Goal: Task Accomplishment & Management: Use online tool/utility

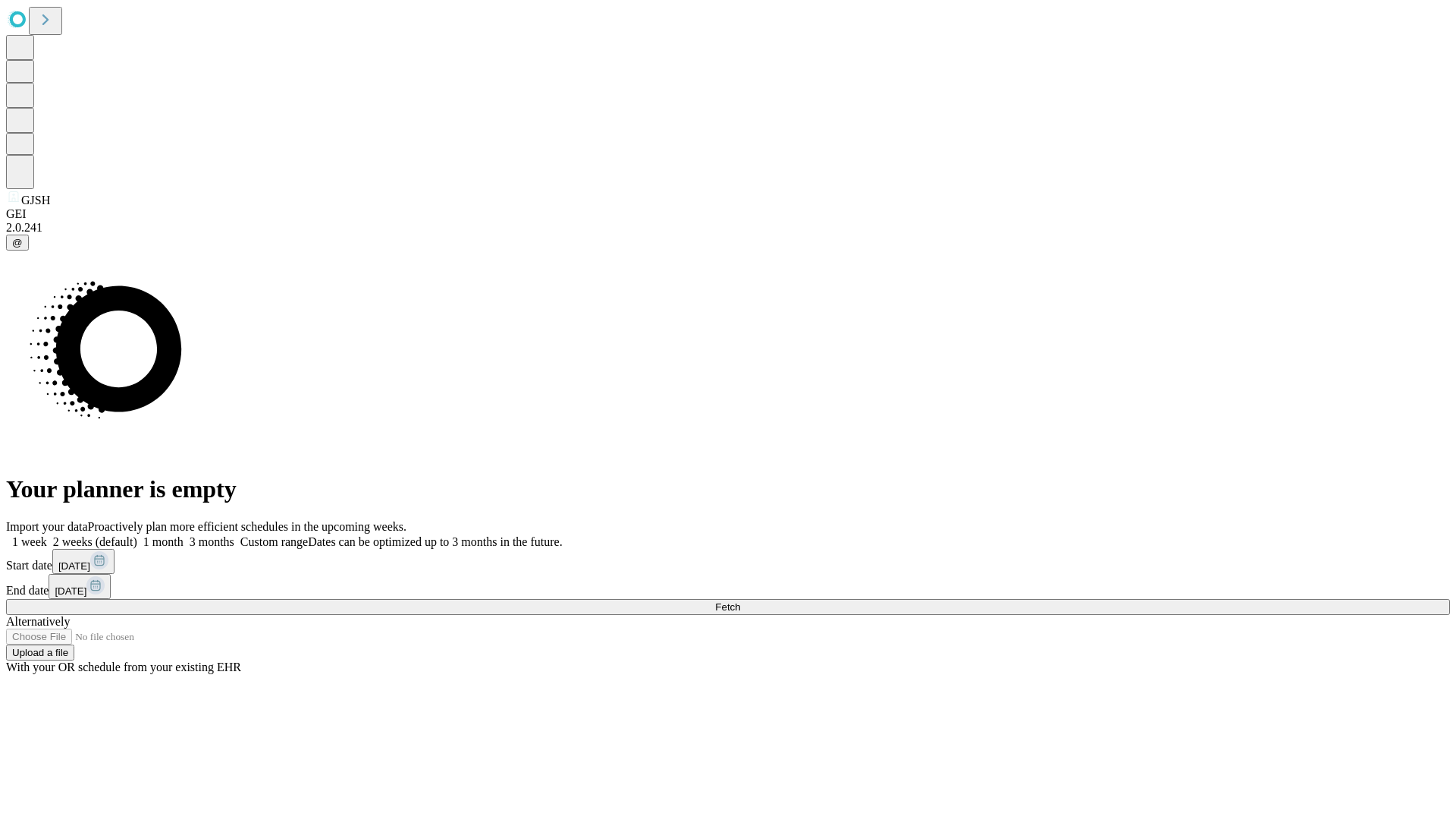
click at [138, 535] on label "2 weeks (default)" at bounding box center [92, 542] width 90 height 13
click at [740, 601] on span "Fetch" at bounding box center [728, 606] width 25 height 11
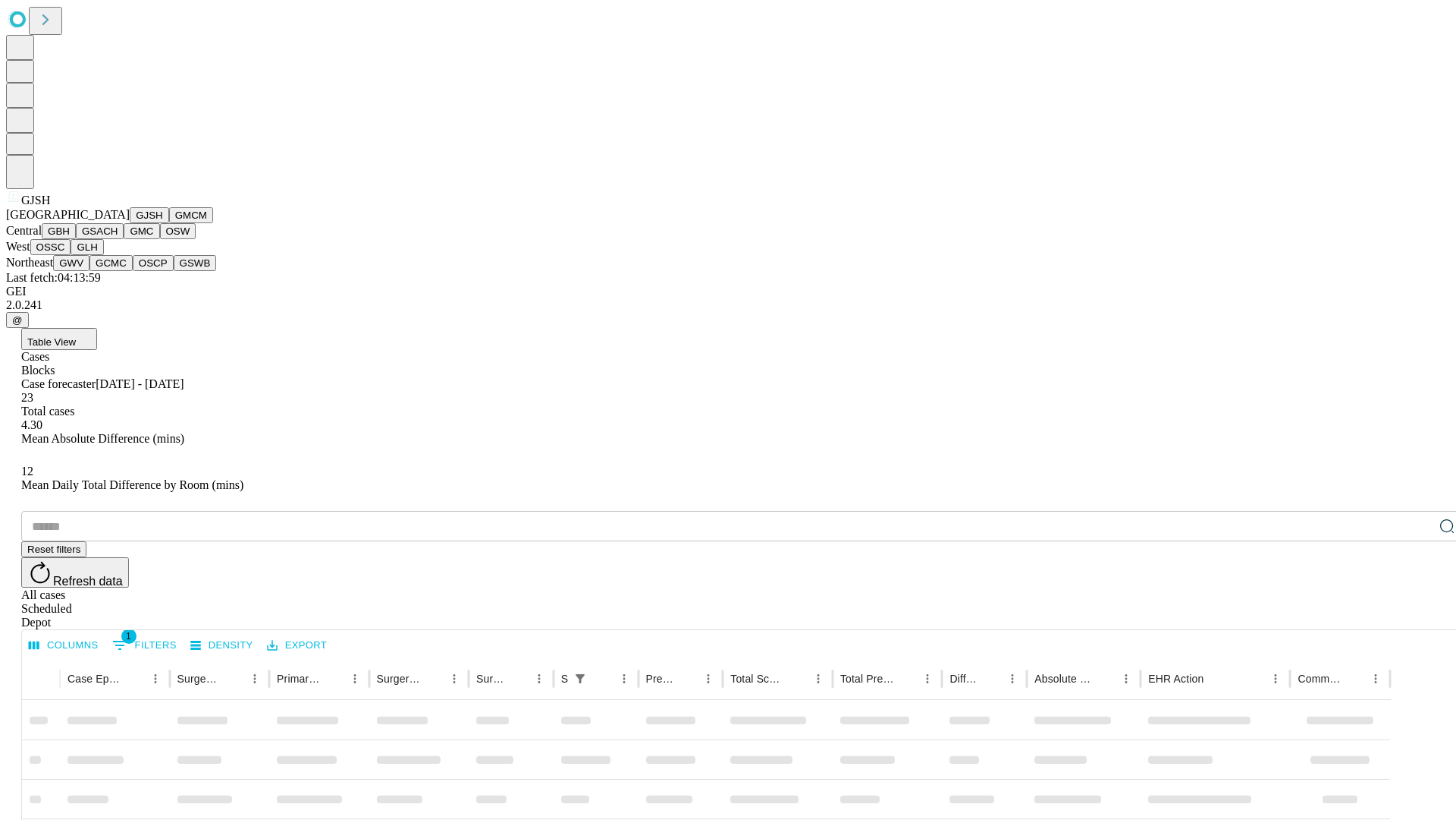
click at [170, 223] on button "GMCM" at bounding box center [191, 215] width 44 height 16
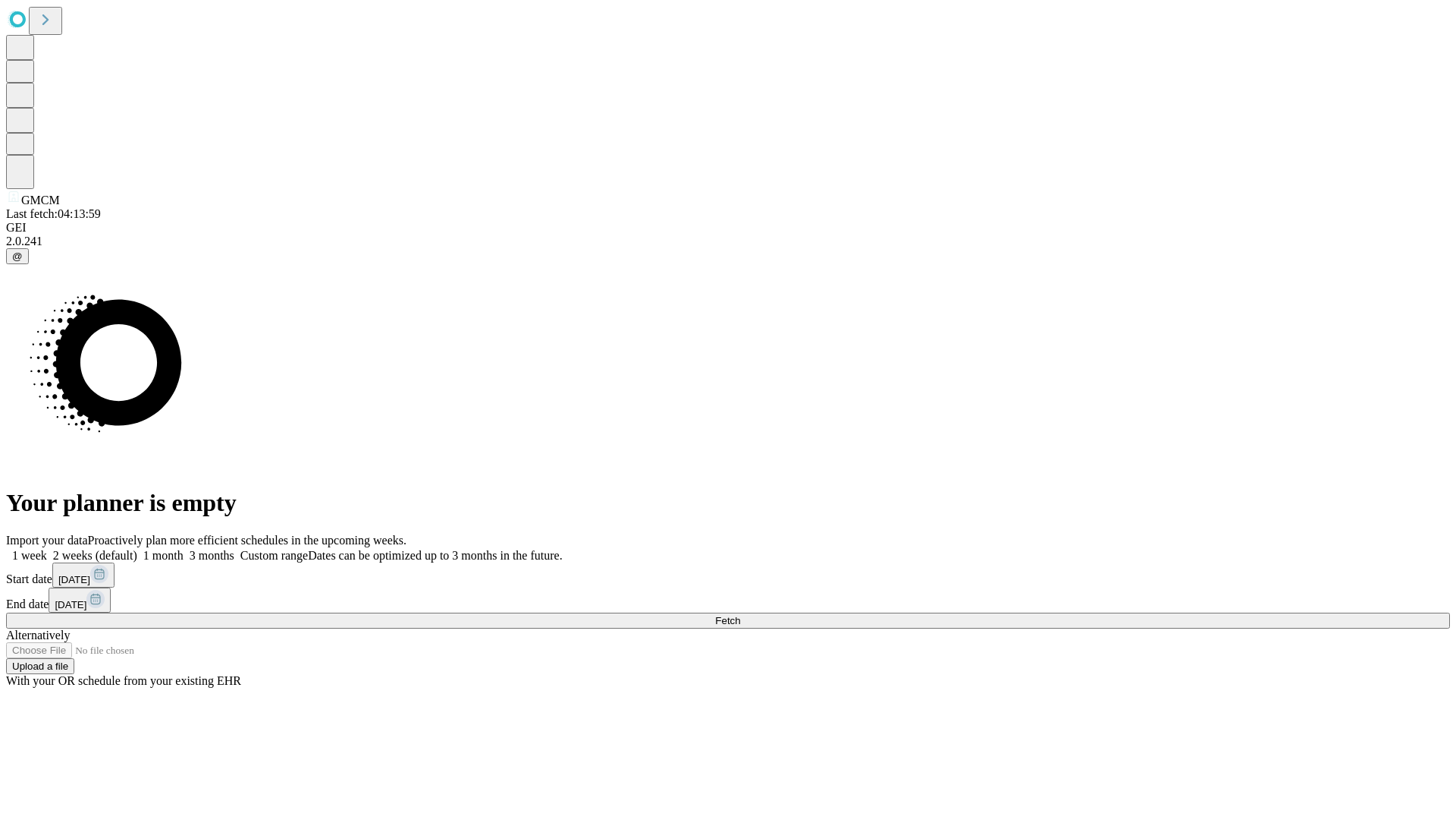
click at [138, 549] on label "2 weeks (default)" at bounding box center [92, 555] width 90 height 13
click at [740, 614] on span "Fetch" at bounding box center [728, 620] width 25 height 11
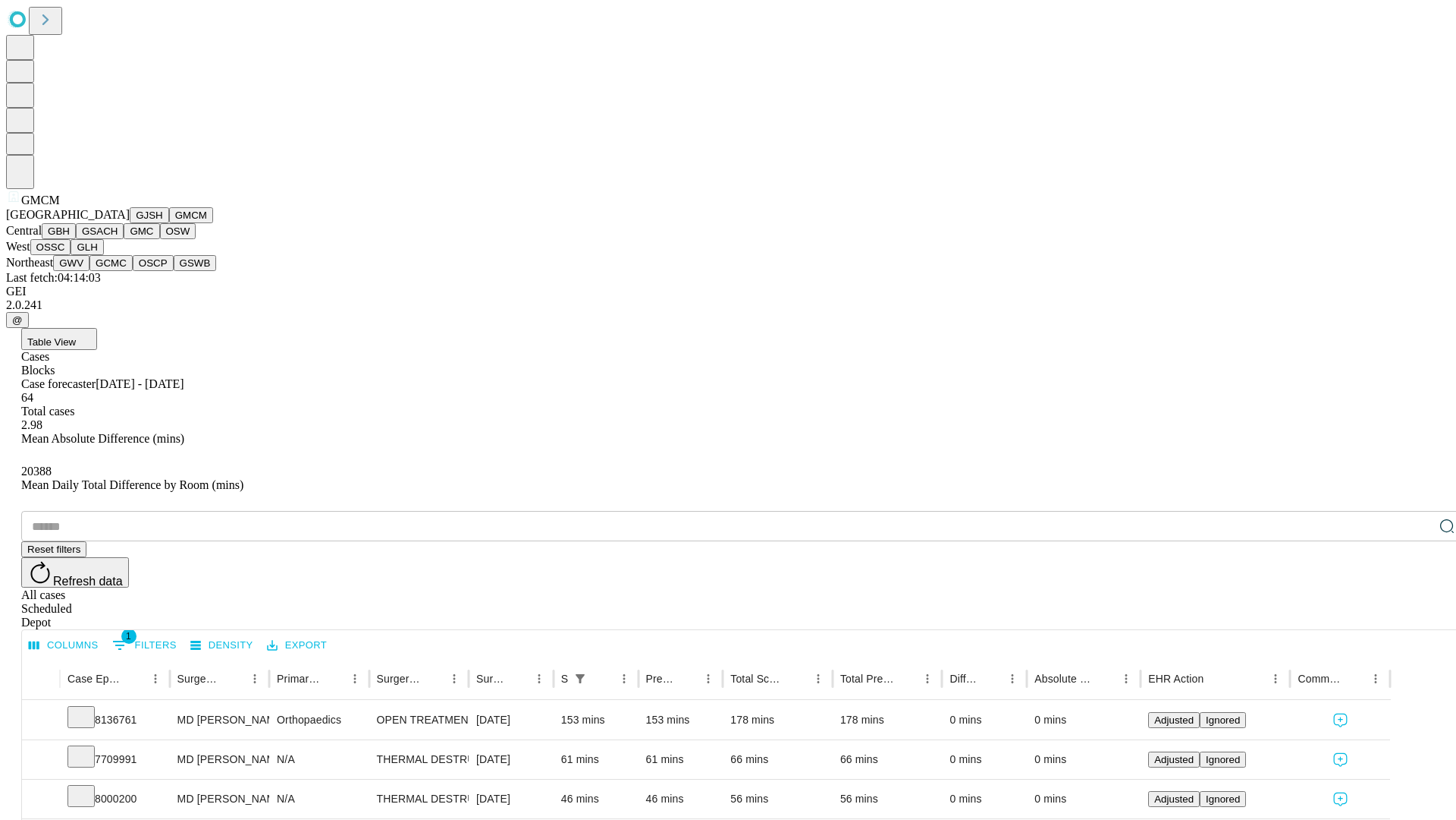
click at [76, 239] on button "GBH" at bounding box center [58, 231] width 34 height 16
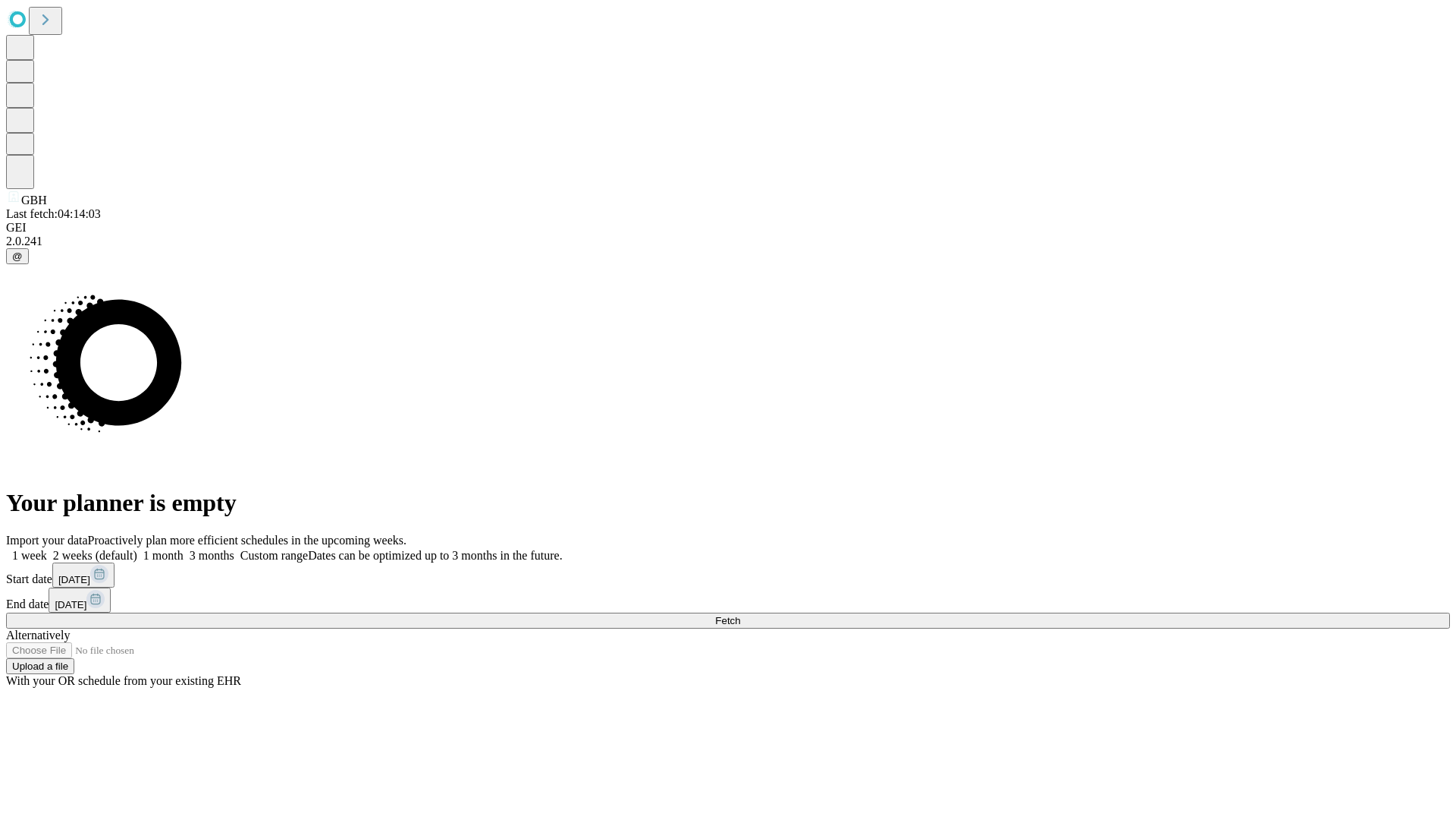
click at [138, 549] on label "2 weeks (default)" at bounding box center [92, 555] width 90 height 13
click at [740, 614] on span "Fetch" at bounding box center [728, 620] width 25 height 11
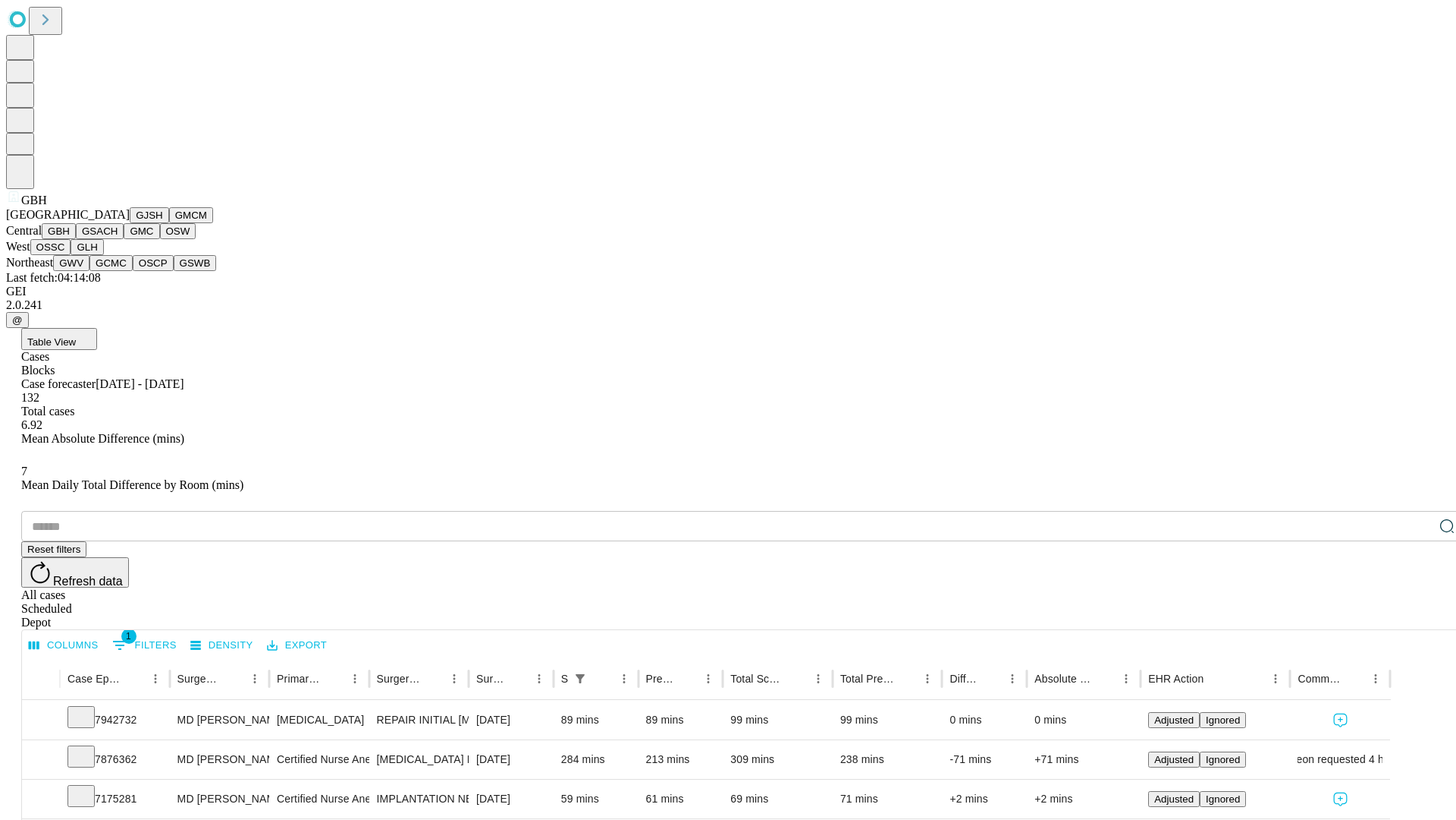
click at [118, 239] on button "GSACH" at bounding box center [100, 231] width 48 height 16
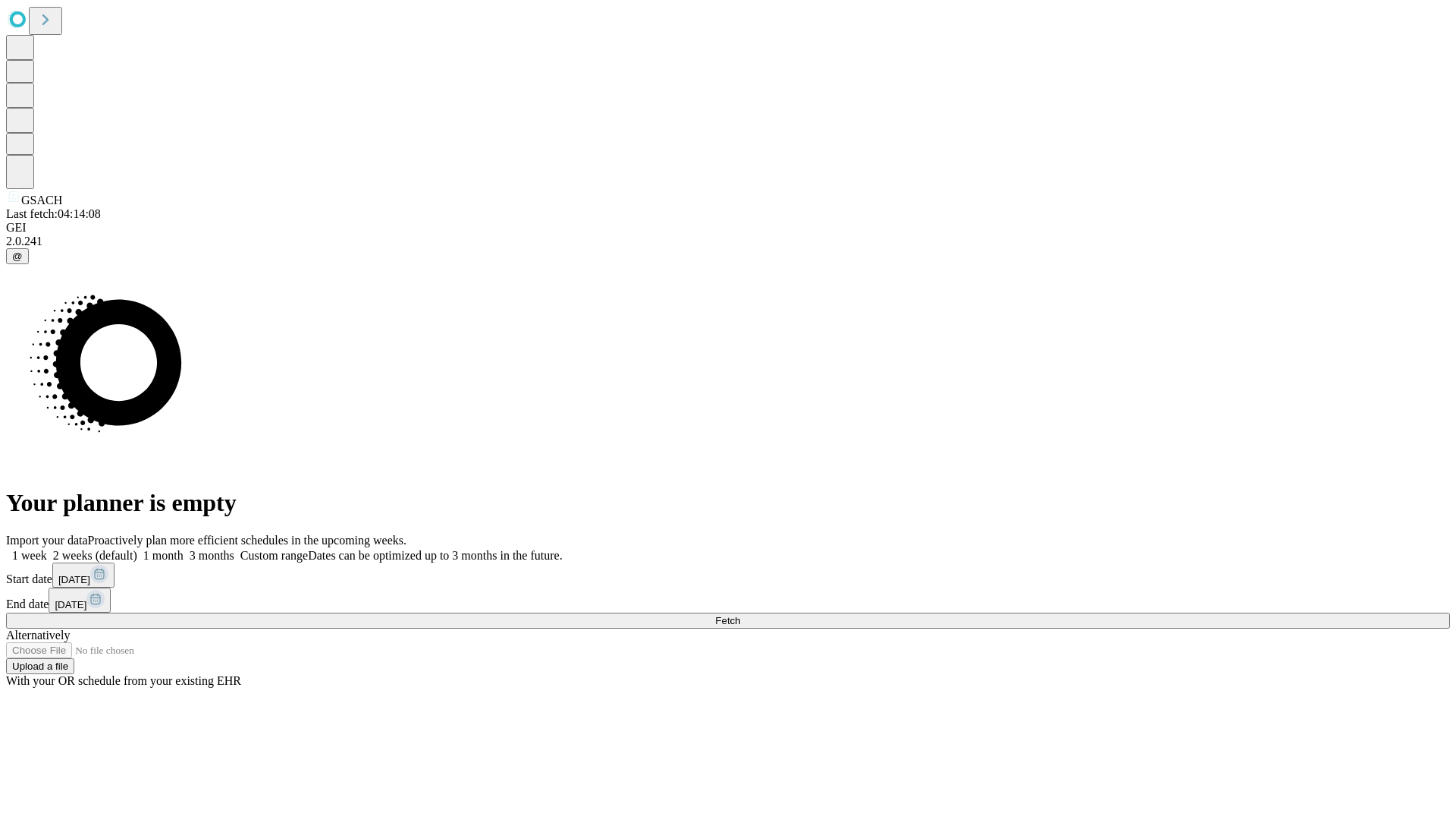
click at [138, 549] on label "2 weeks (default)" at bounding box center [92, 555] width 90 height 13
click at [740, 614] on span "Fetch" at bounding box center [728, 620] width 25 height 11
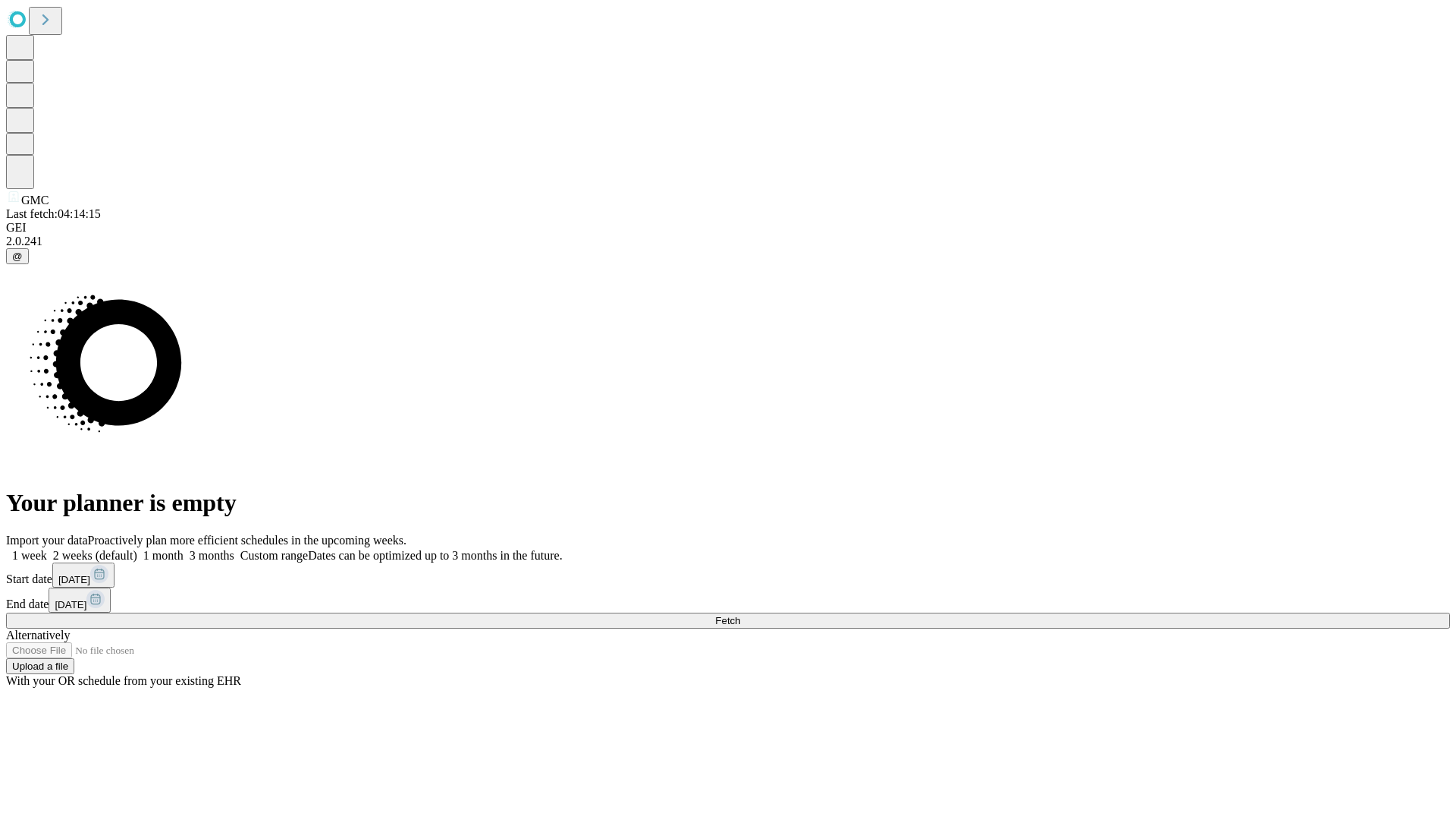
click at [138, 549] on label "2 weeks (default)" at bounding box center [92, 555] width 90 height 13
click at [740, 614] on span "Fetch" at bounding box center [728, 620] width 25 height 11
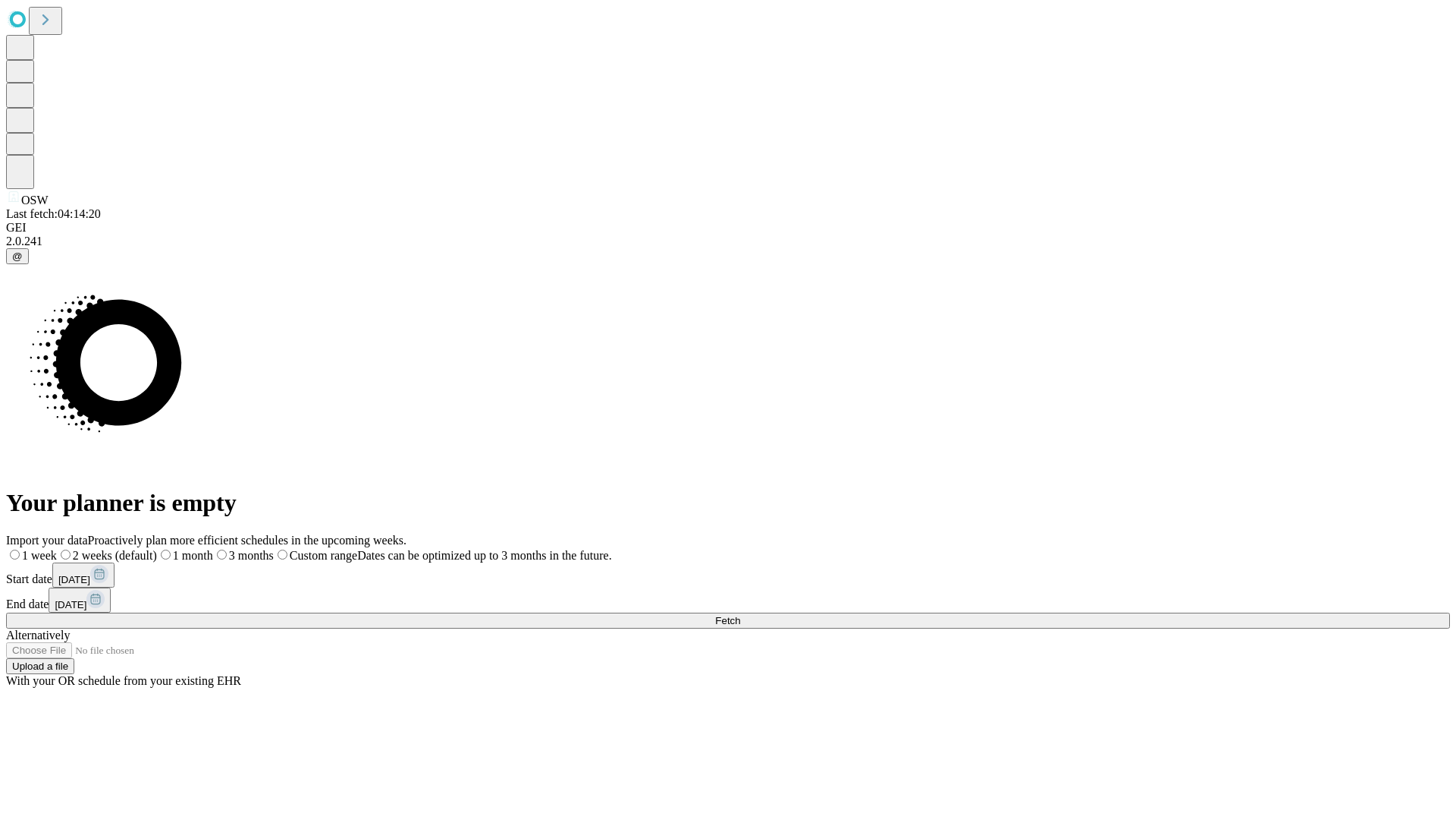
click at [157, 549] on label "2 weeks (default)" at bounding box center [106, 555] width 100 height 13
click at [740, 614] on span "Fetch" at bounding box center [728, 620] width 25 height 11
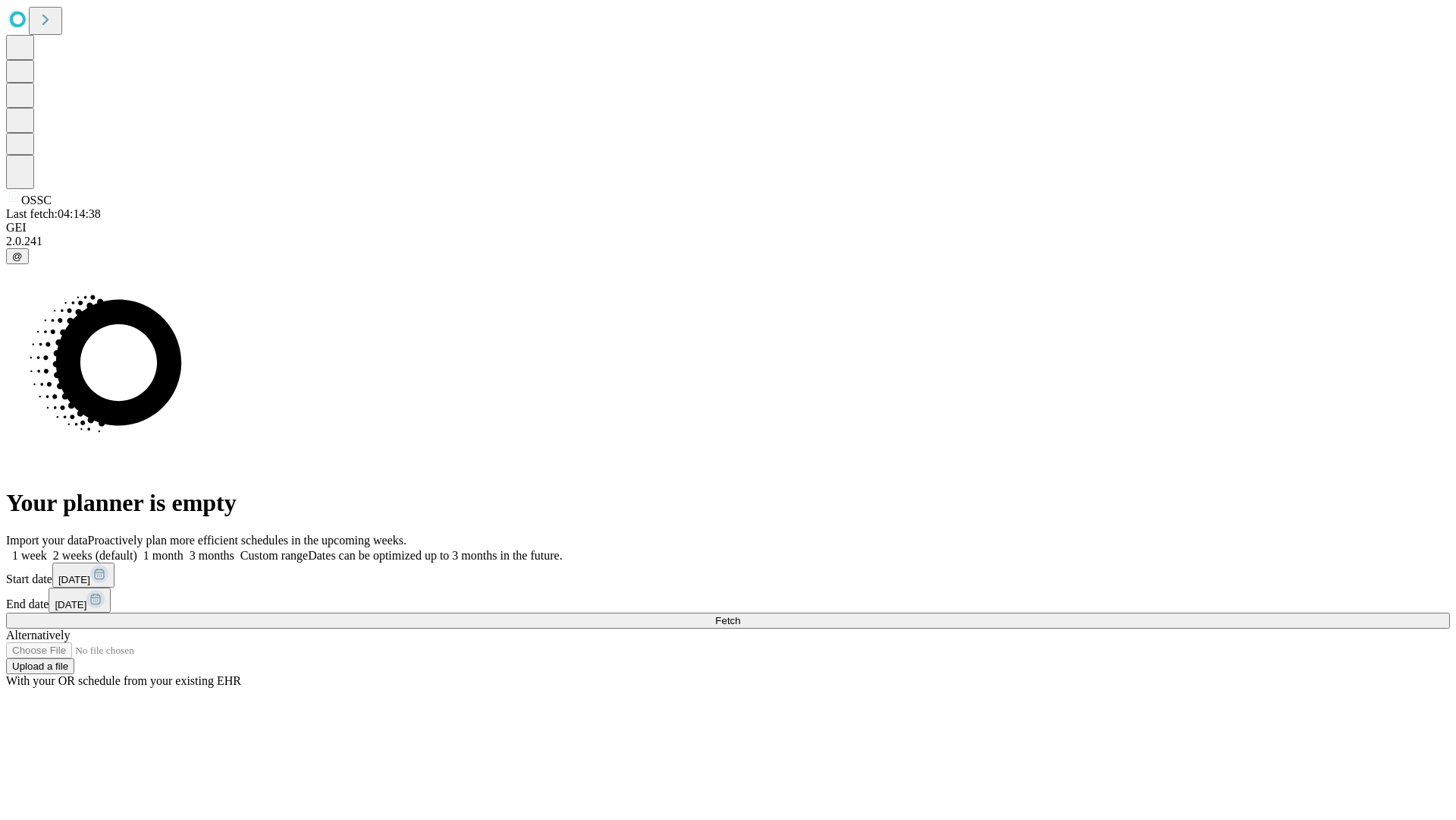
click at [740, 614] on span "Fetch" at bounding box center [728, 620] width 25 height 11
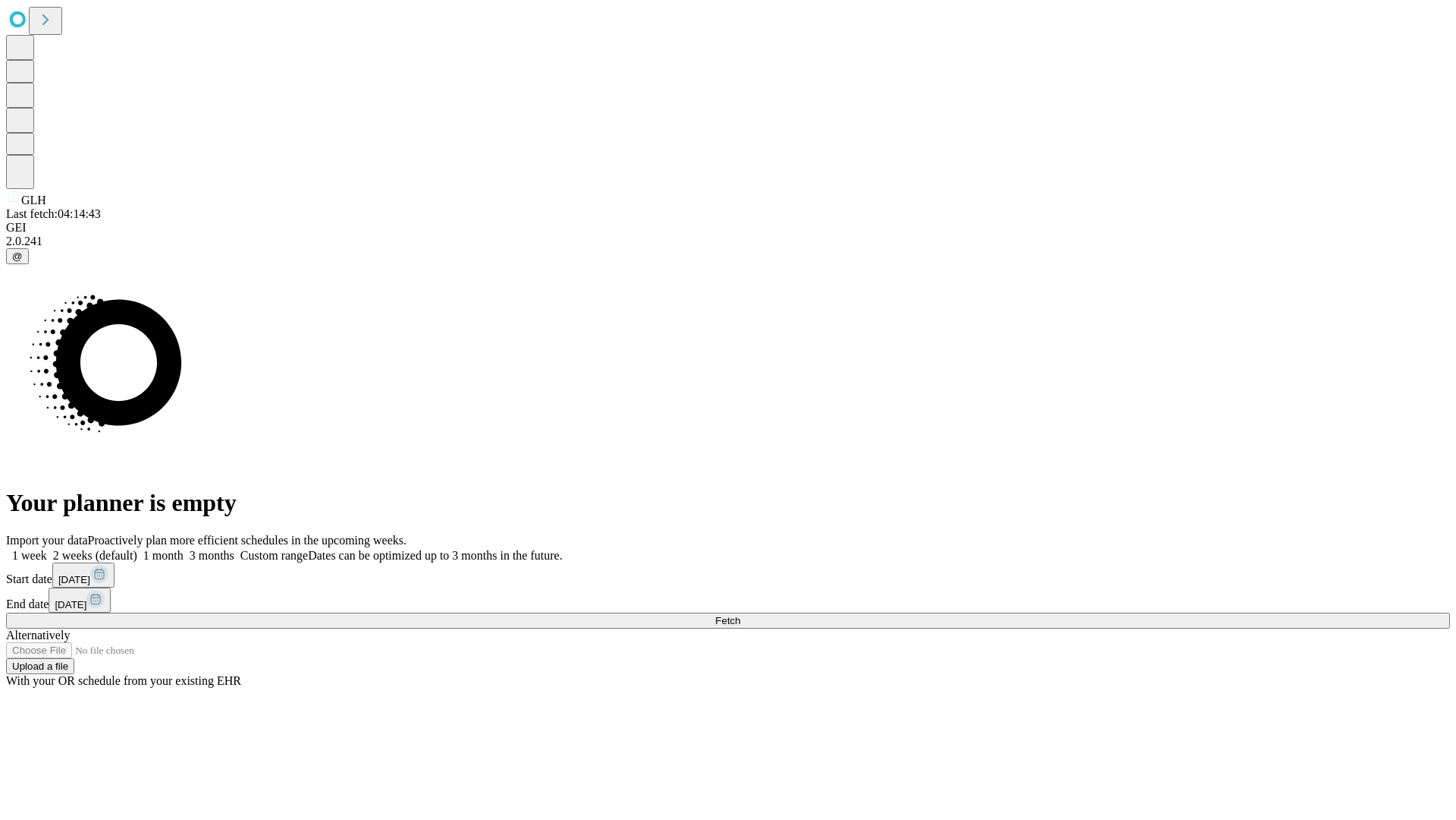
click at [138, 549] on label "2 weeks (default)" at bounding box center [92, 555] width 90 height 13
click at [740, 614] on span "Fetch" at bounding box center [728, 620] width 25 height 11
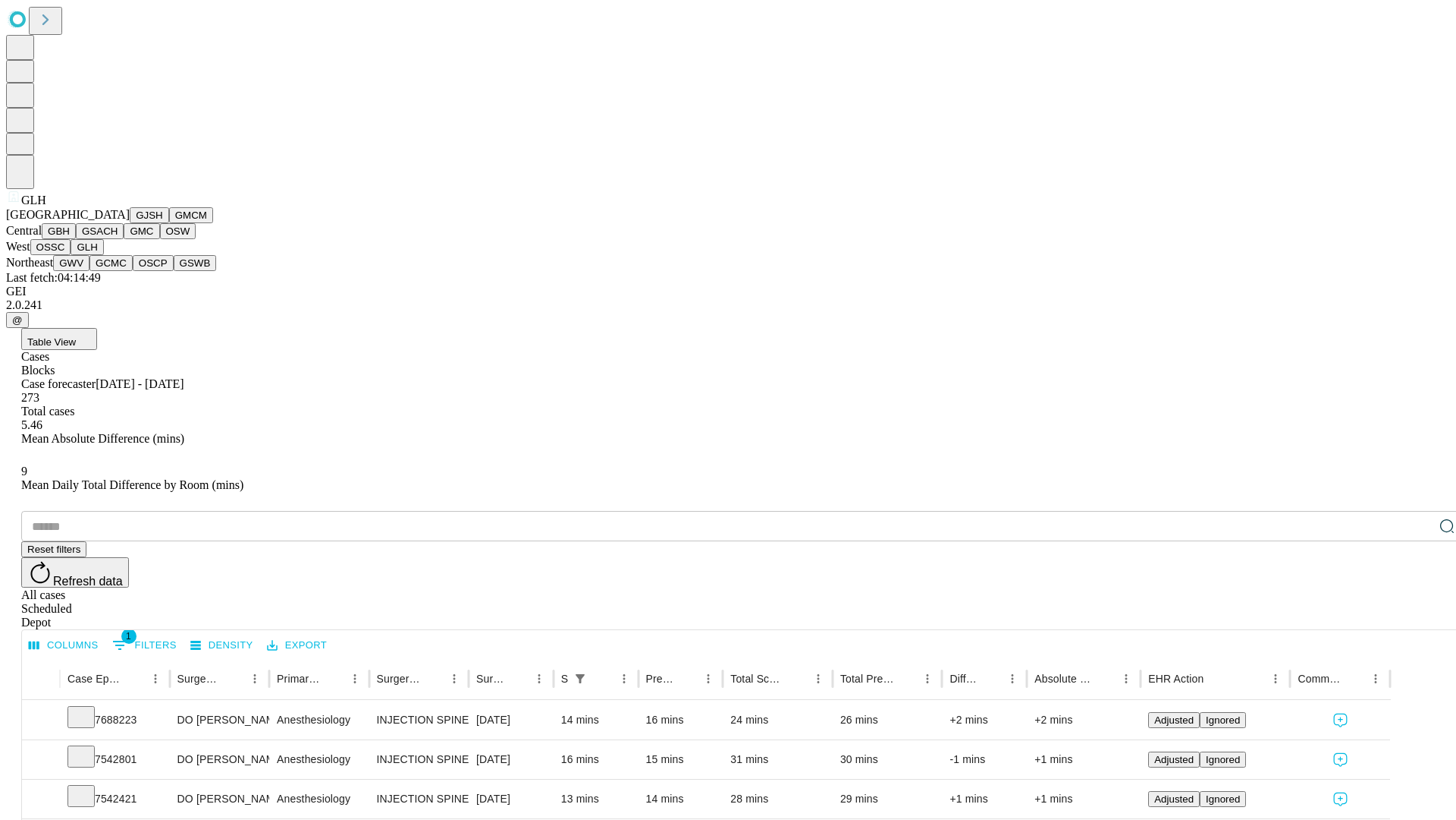
click at [90, 271] on button "GWV" at bounding box center [71, 263] width 37 height 16
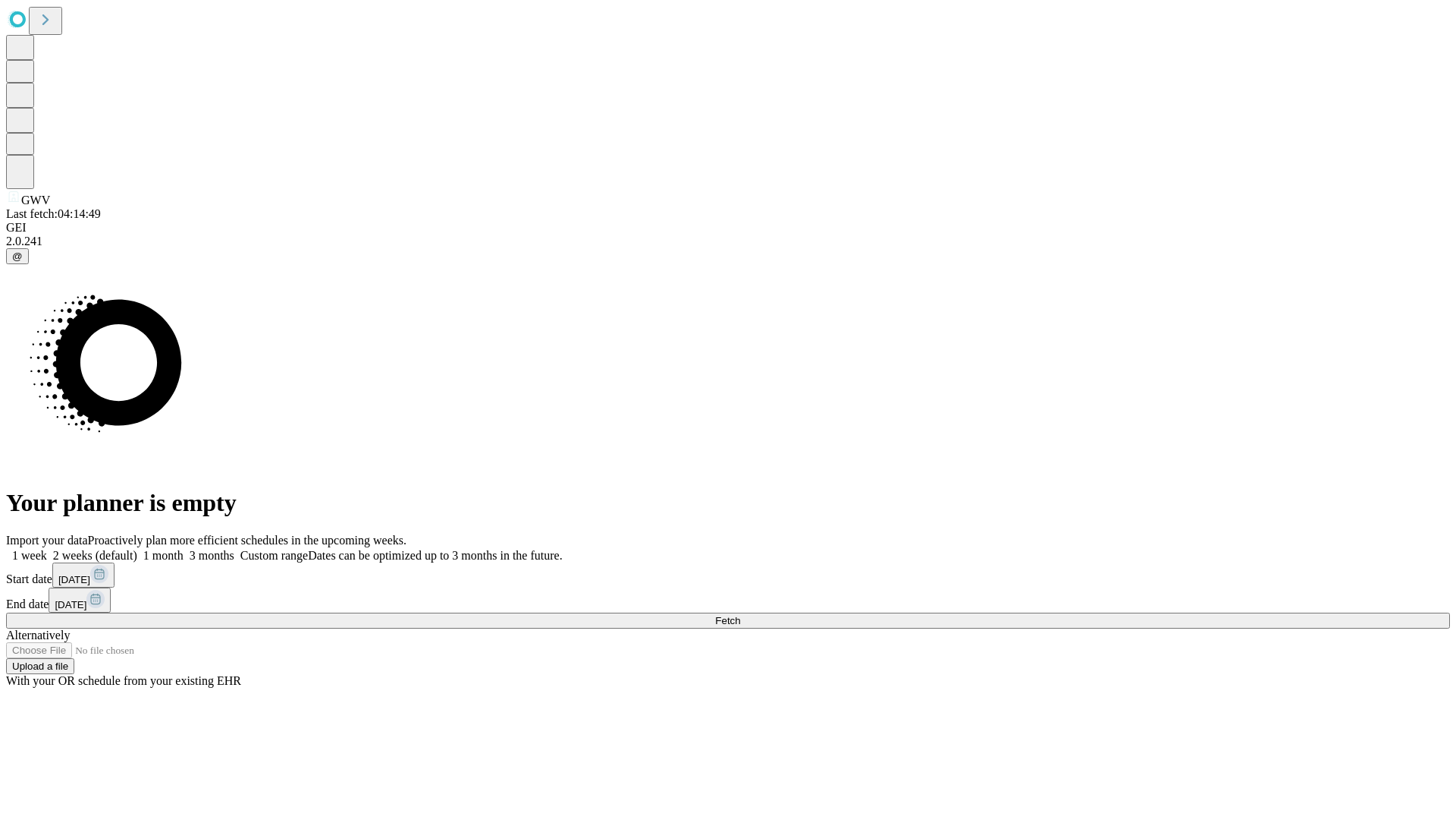
click at [138, 549] on label "2 weeks (default)" at bounding box center [92, 555] width 90 height 13
click at [740, 614] on span "Fetch" at bounding box center [728, 620] width 25 height 11
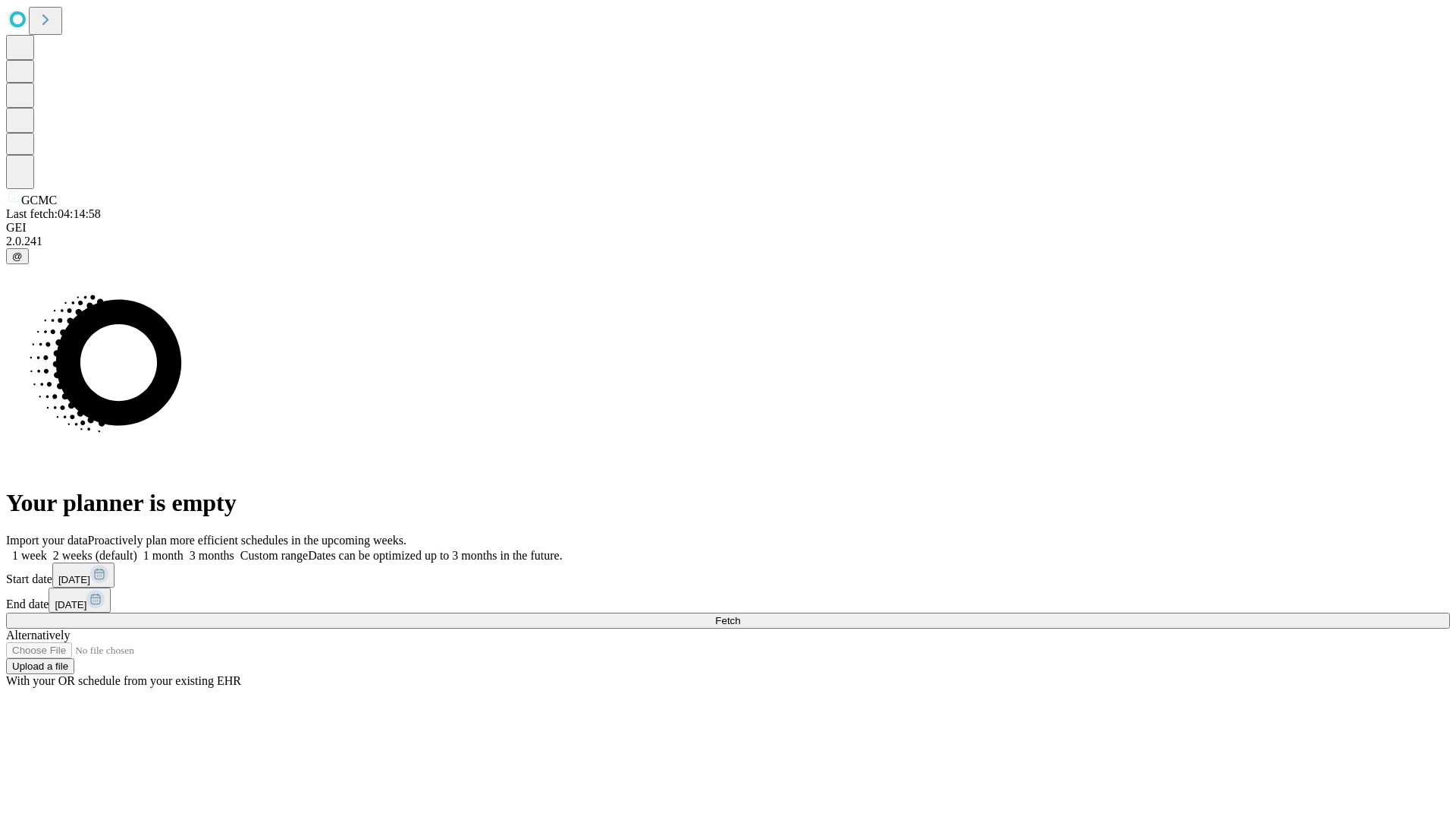
click at [138, 549] on label "2 weeks (default)" at bounding box center [92, 555] width 90 height 13
click at [740, 614] on span "Fetch" at bounding box center [728, 620] width 25 height 11
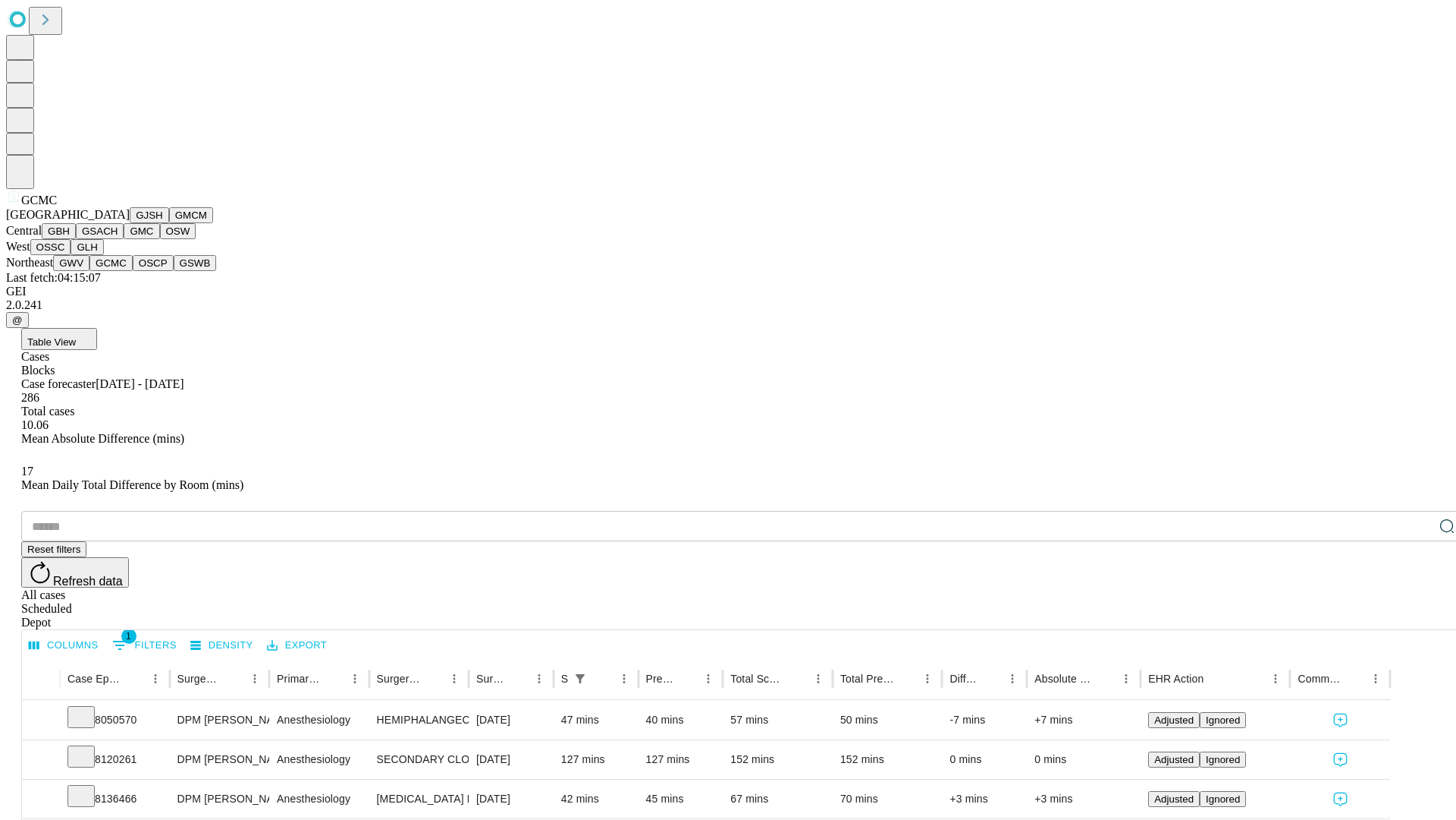
click at [133, 271] on button "OSCP" at bounding box center [153, 263] width 41 height 16
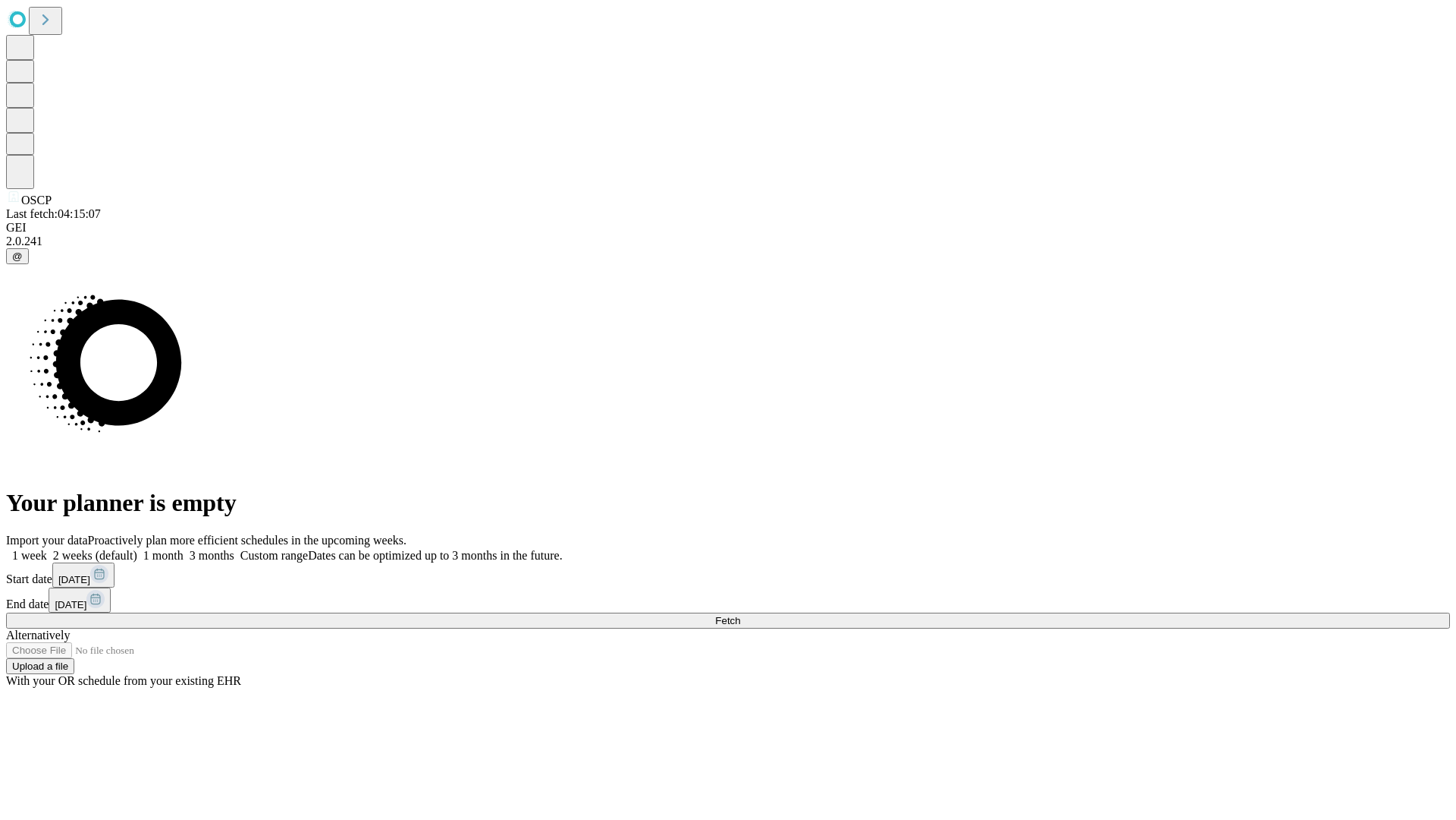
click at [138, 549] on label "2 weeks (default)" at bounding box center [92, 555] width 90 height 13
click at [740, 614] on span "Fetch" at bounding box center [728, 620] width 25 height 11
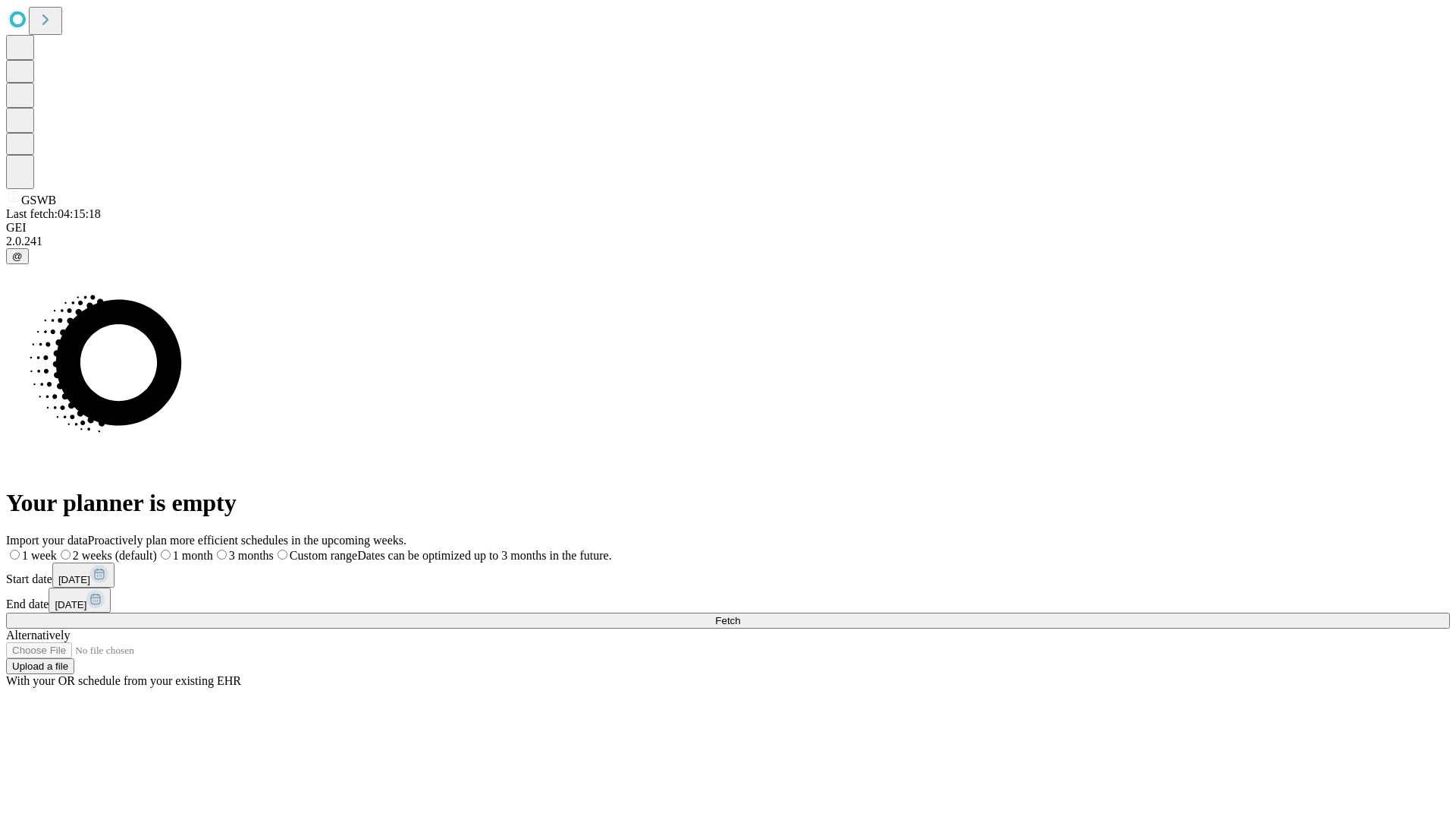
click at [157, 549] on label "2 weeks (default)" at bounding box center [106, 555] width 100 height 13
click at [740, 614] on span "Fetch" at bounding box center [728, 620] width 25 height 11
